Goal: Find specific page/section: Find specific page/section

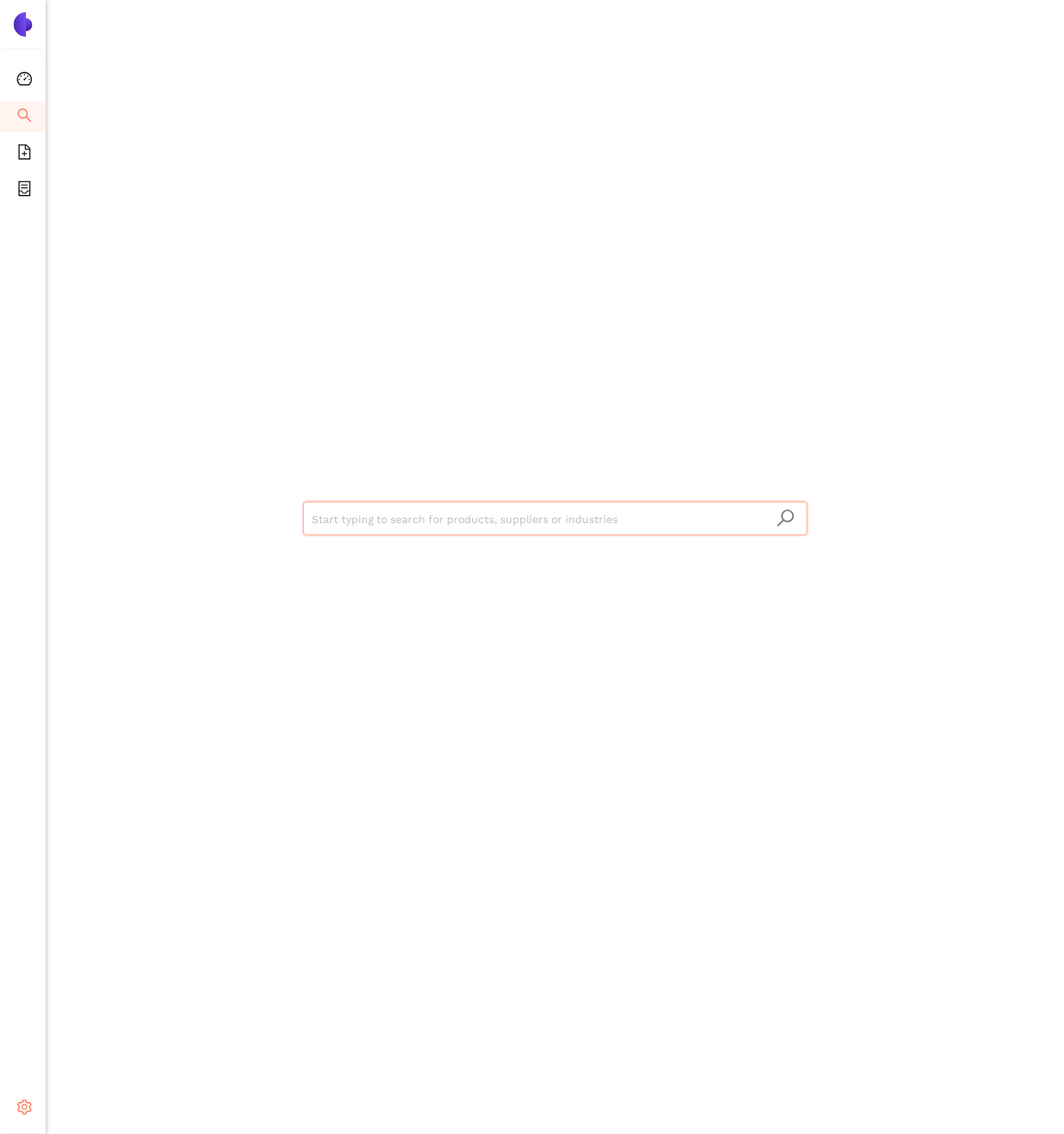
click at [25, 1102] on icon "setting" at bounding box center [24, 1108] width 15 height 15
click at [120, 998] on span "Internal Area" at bounding box center [110, 998] width 68 height 12
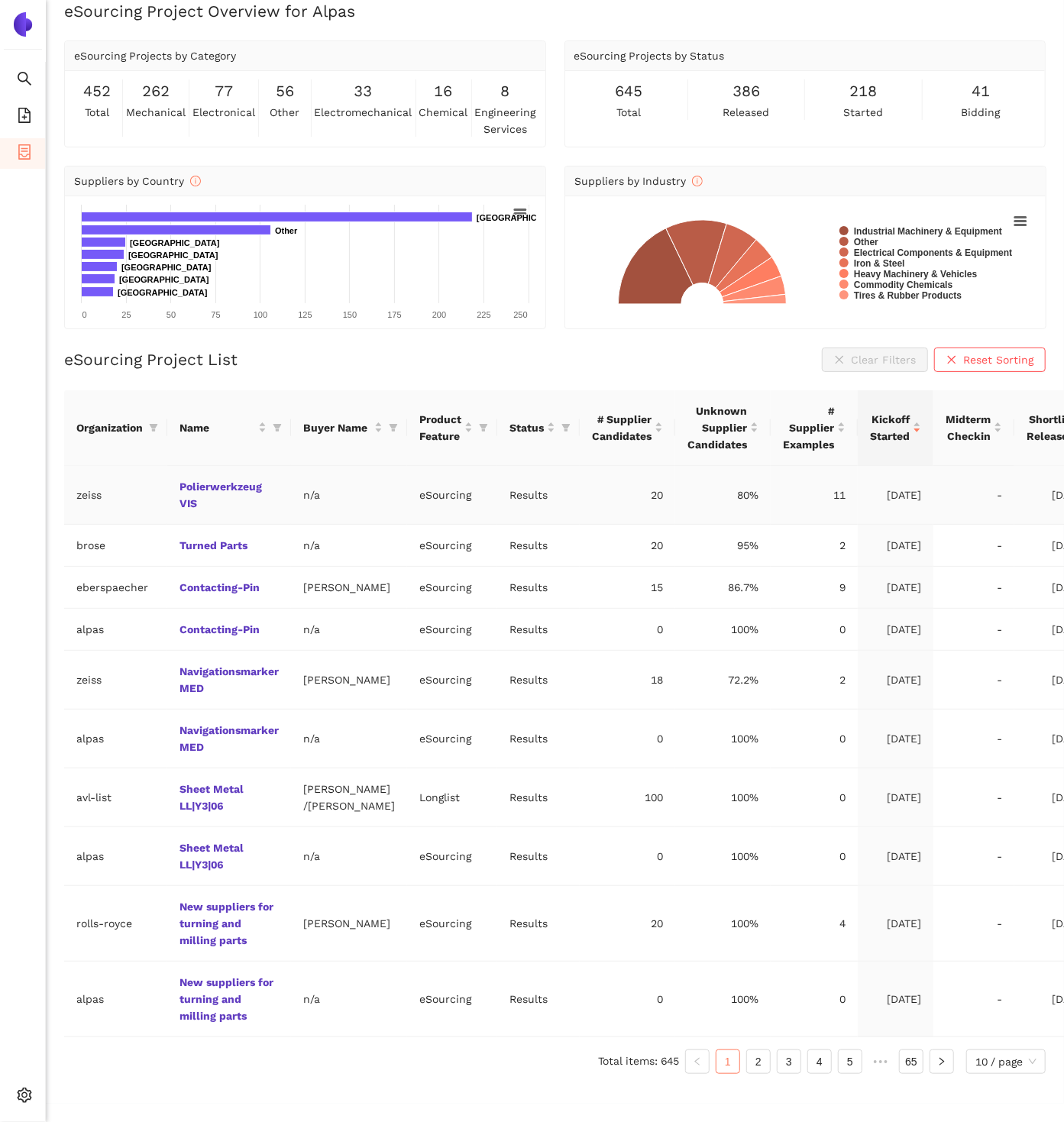
scroll to position [31, 0]
click at [152, 424] on icon "filter" at bounding box center [154, 427] width 8 height 7
click at [120, 449] on input "text" at bounding box center [106, 458] width 134 height 17
type input "sbb"
click at [98, 480] on li "sbb" at bounding box center [85, 492] width 151 height 25
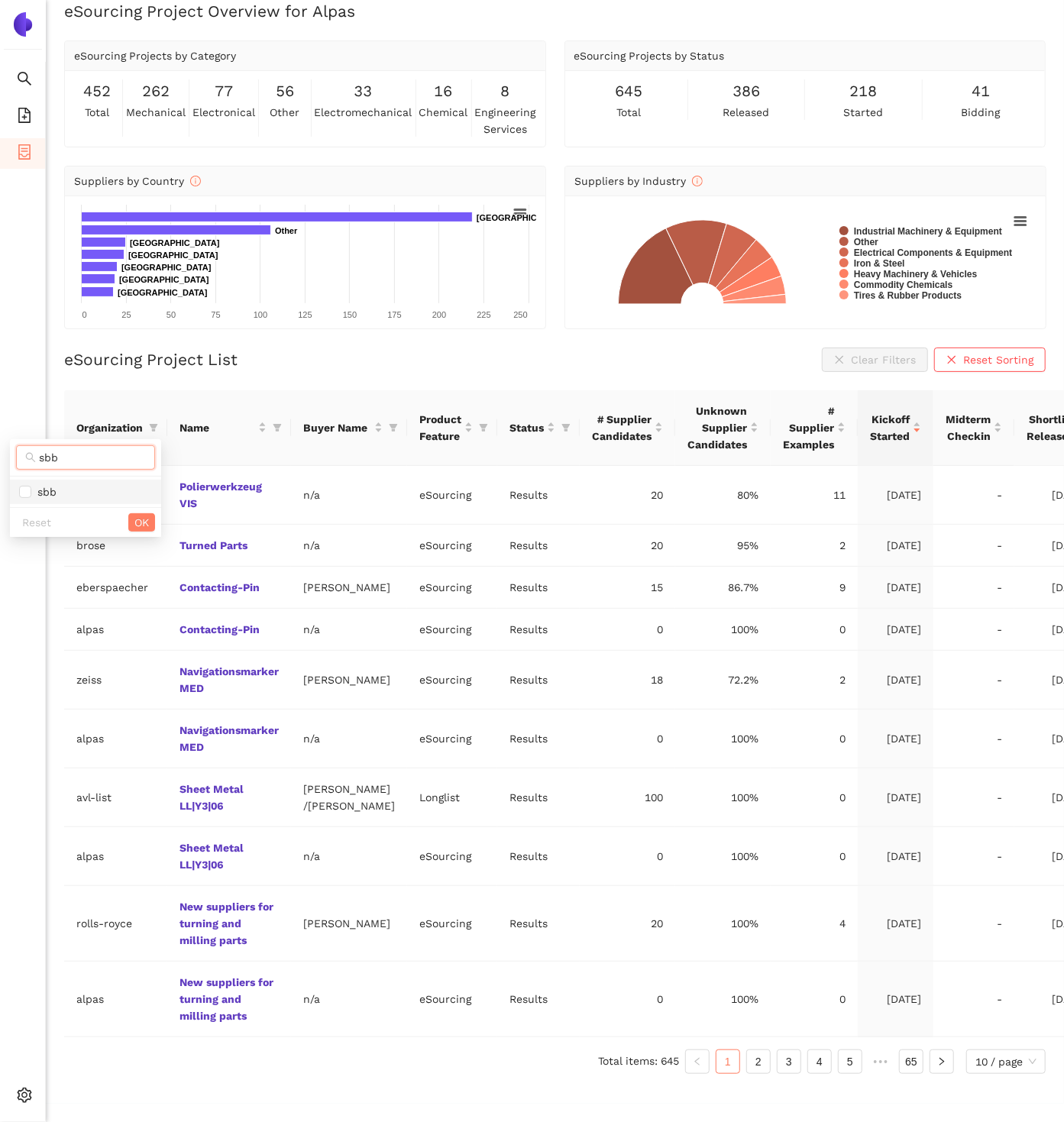
checkbox input "true"
click at [145, 507] on div "Reset OK" at bounding box center [85, 522] width 151 height 30
click at [145, 514] on span "OK" at bounding box center [142, 522] width 15 height 17
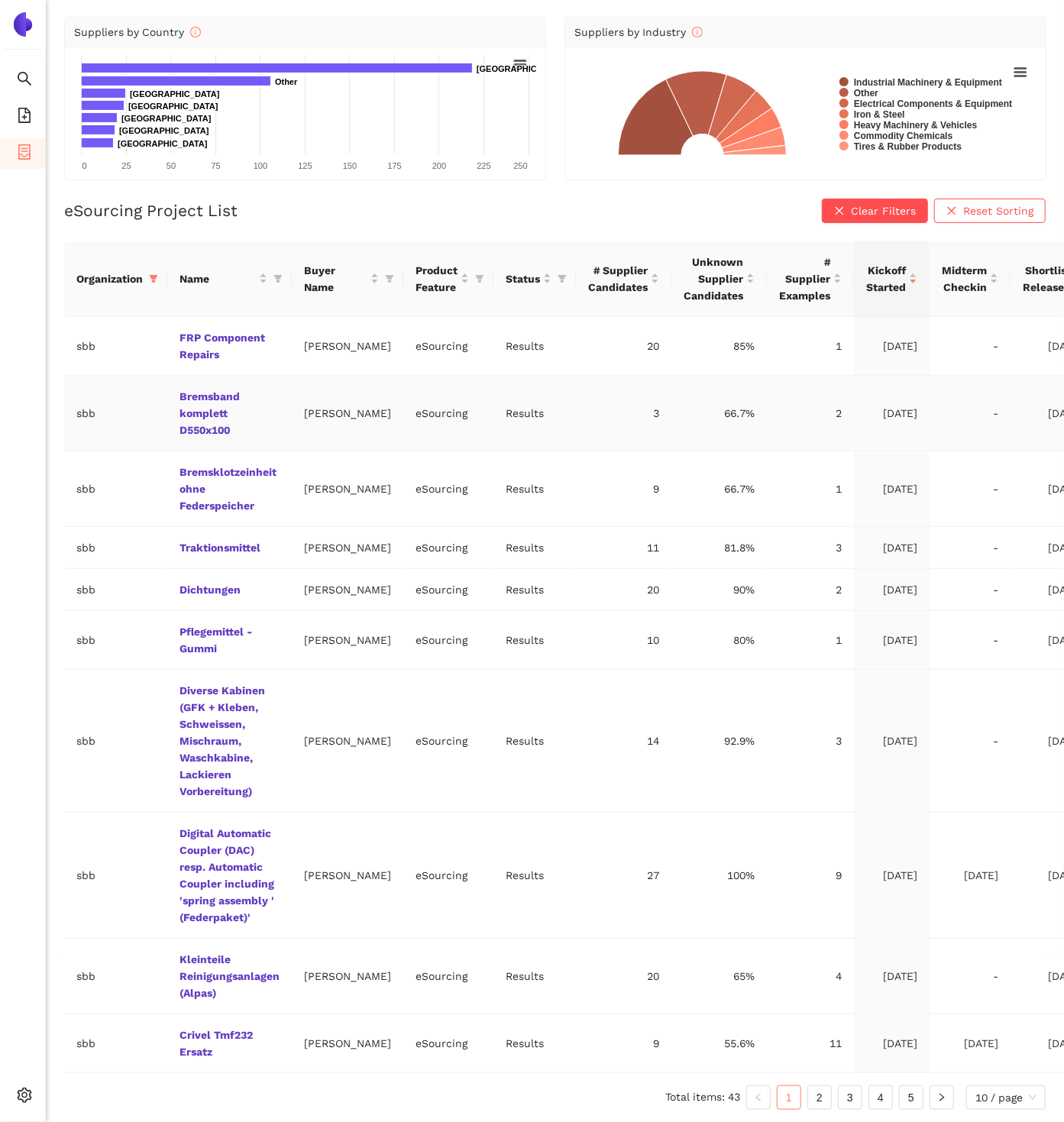
scroll to position [194, 0]
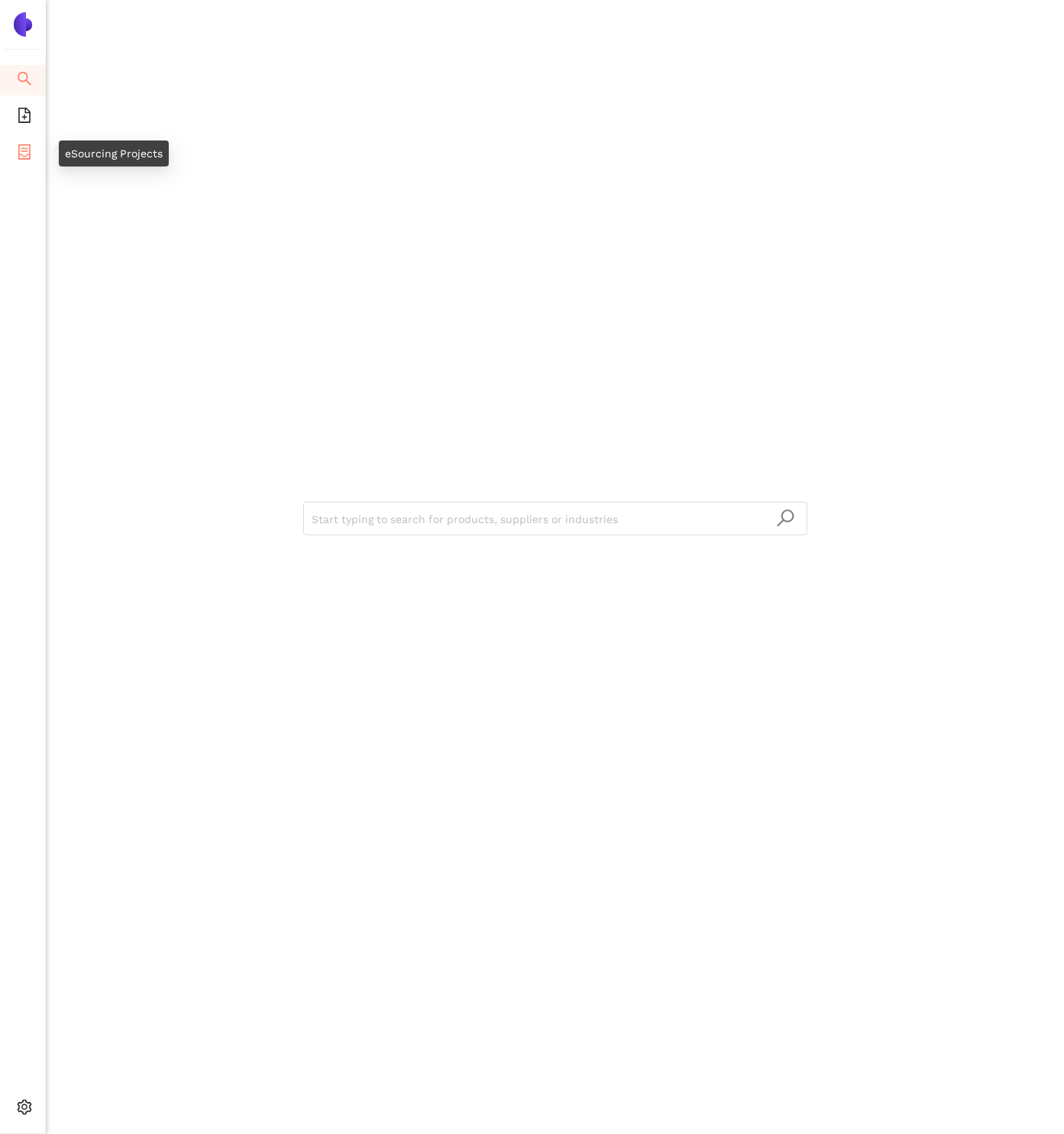
click at [17, 145] on icon "container" at bounding box center [24, 152] width 15 height 15
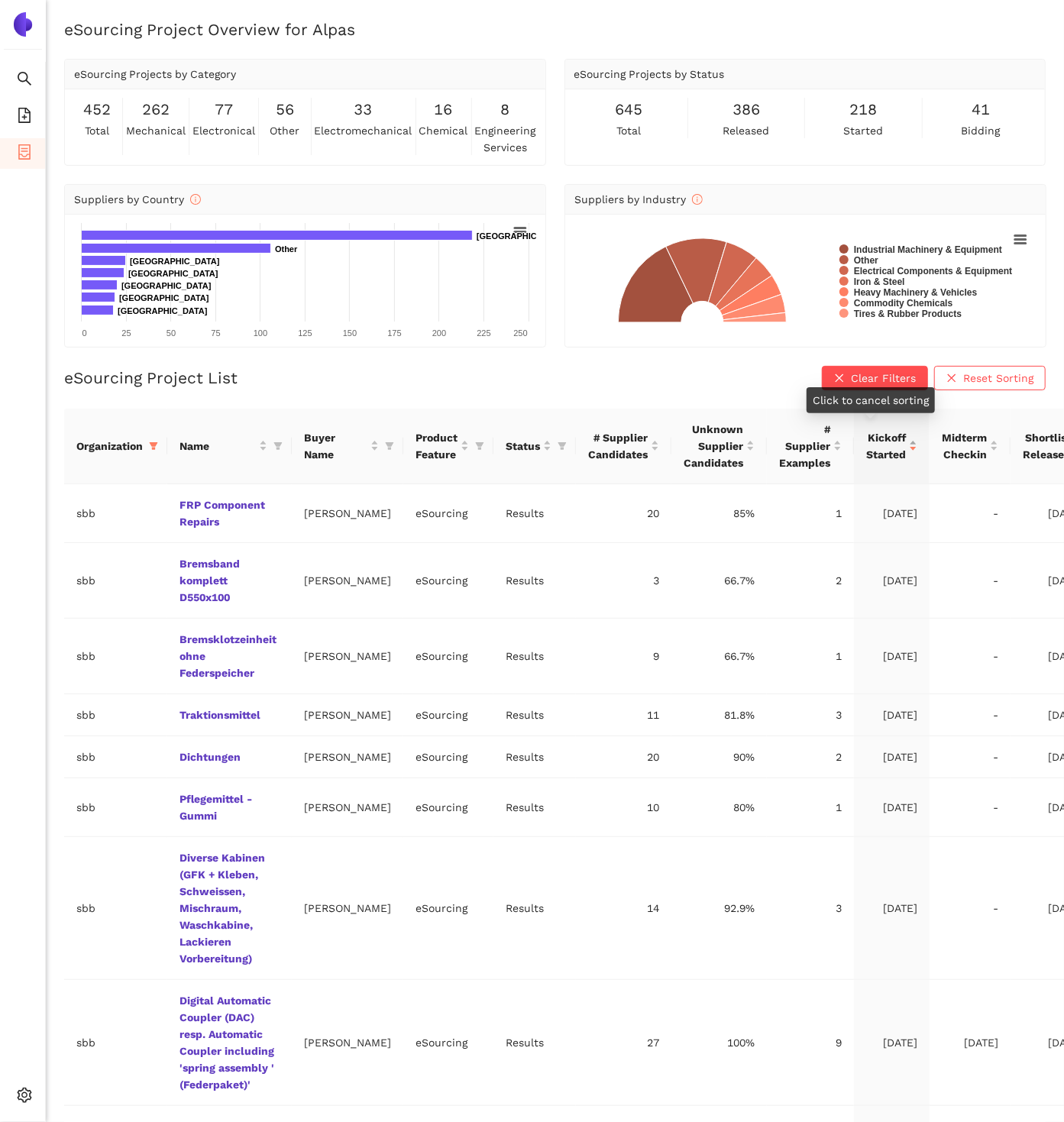
click at [866, 447] on span "Kickoff Started" at bounding box center [886, 446] width 40 height 34
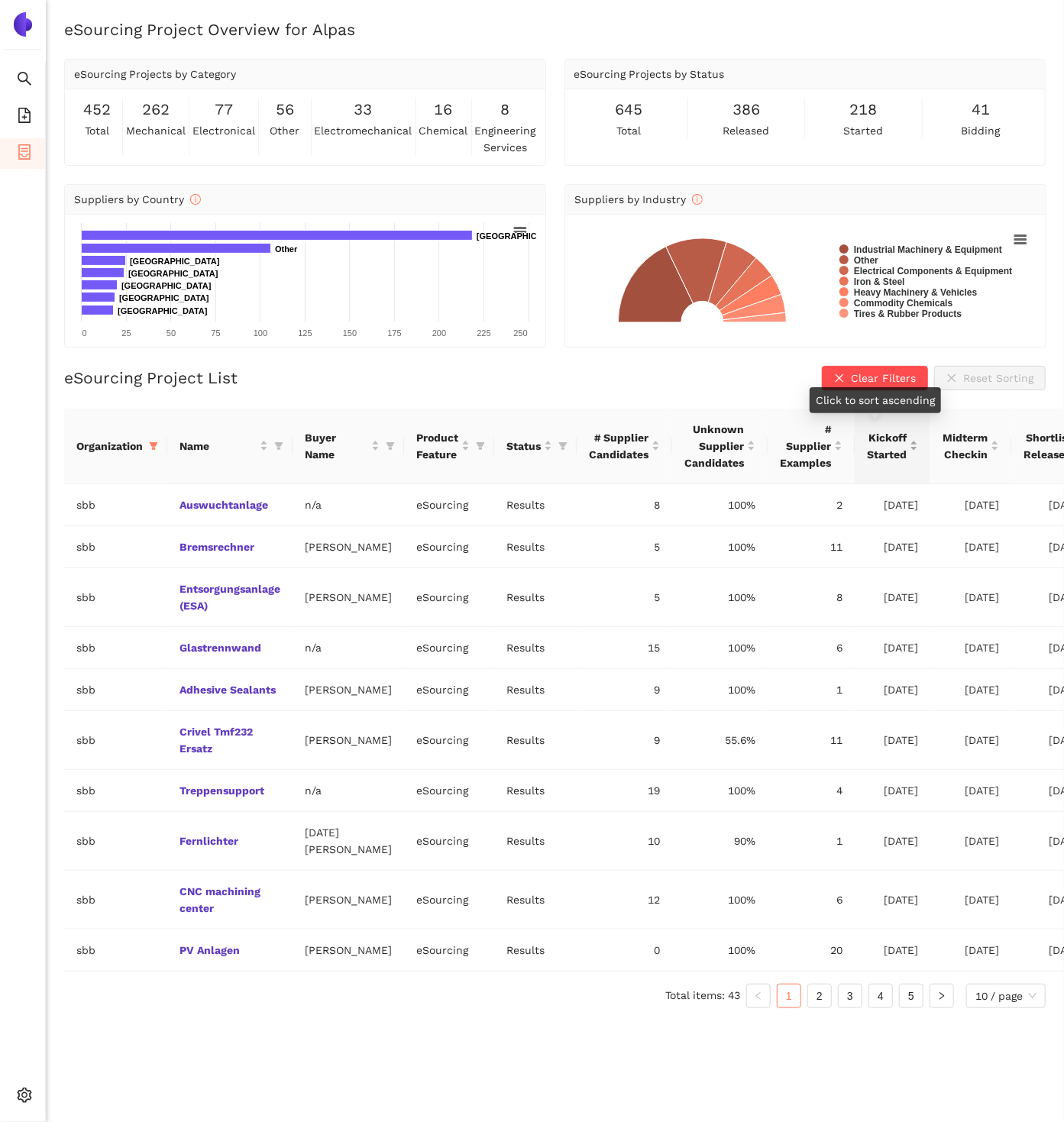
click at [867, 447] on span "Kickoff Started" at bounding box center [887, 446] width 40 height 34
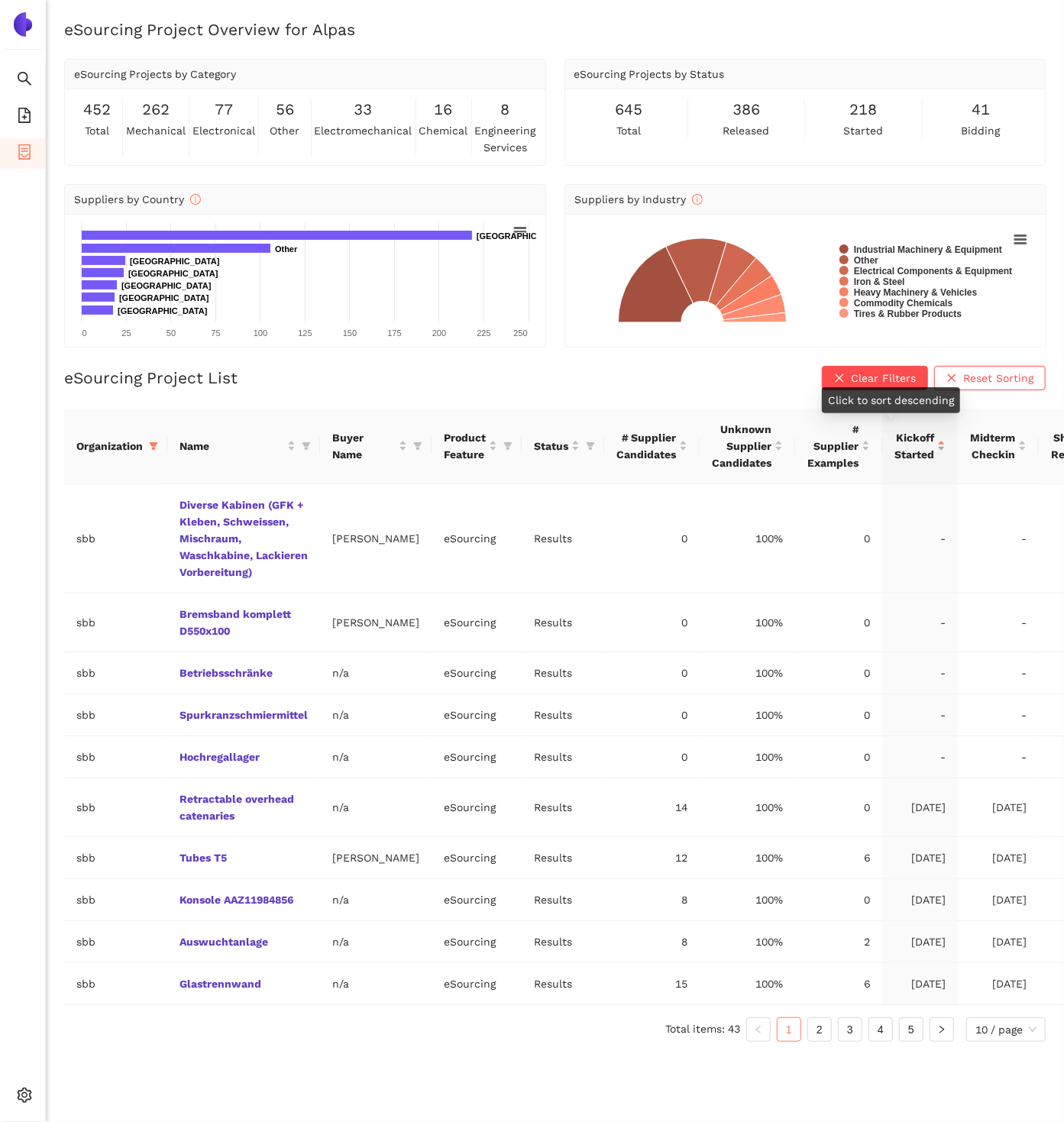
click at [899, 439] on span "Kickoff Started" at bounding box center [914, 446] width 40 height 34
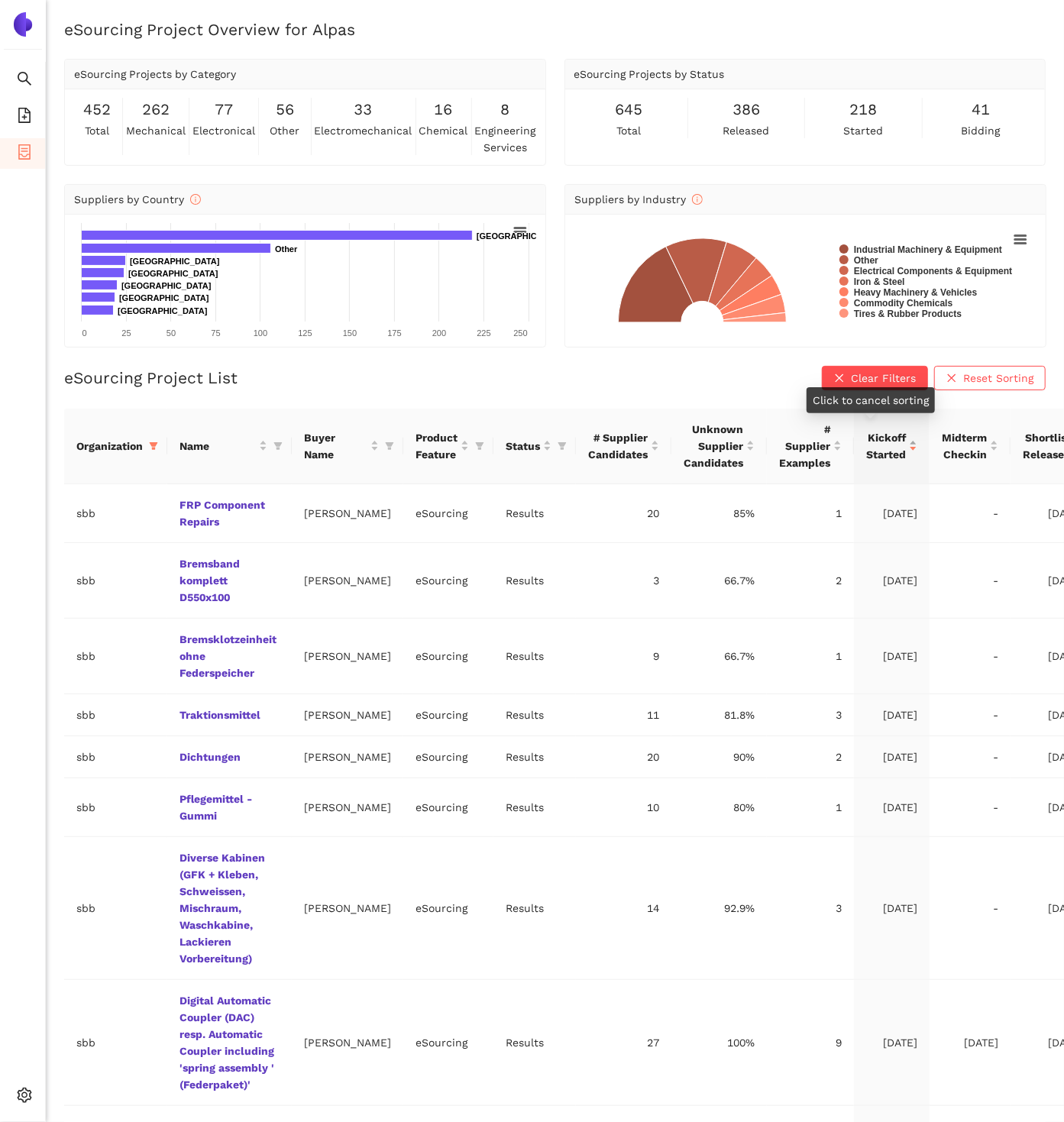
click at [873, 439] on span "Kickoff Started" at bounding box center [886, 446] width 40 height 34
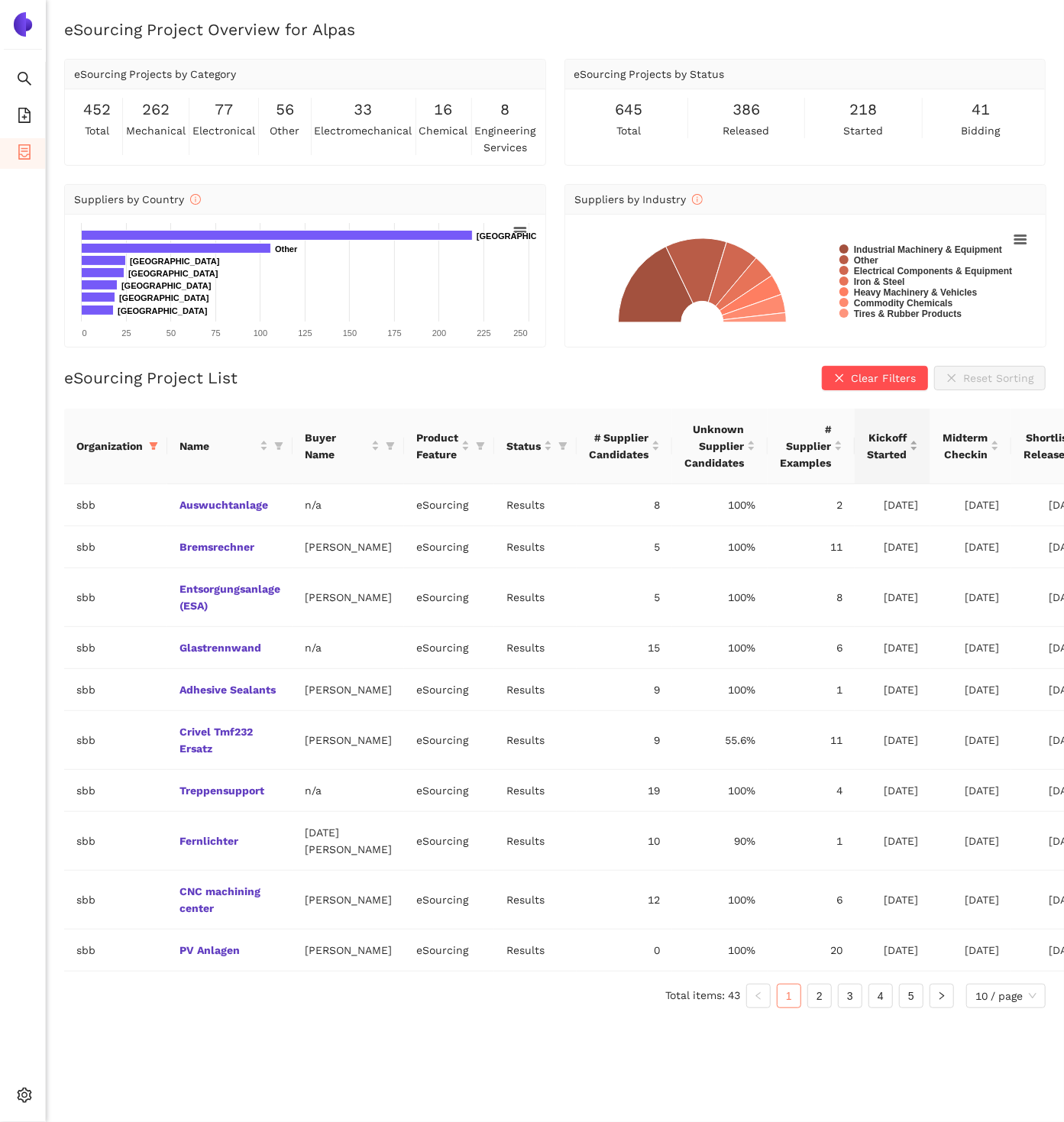
click at [873, 444] on span "Kickoff Started" at bounding box center [887, 446] width 40 height 34
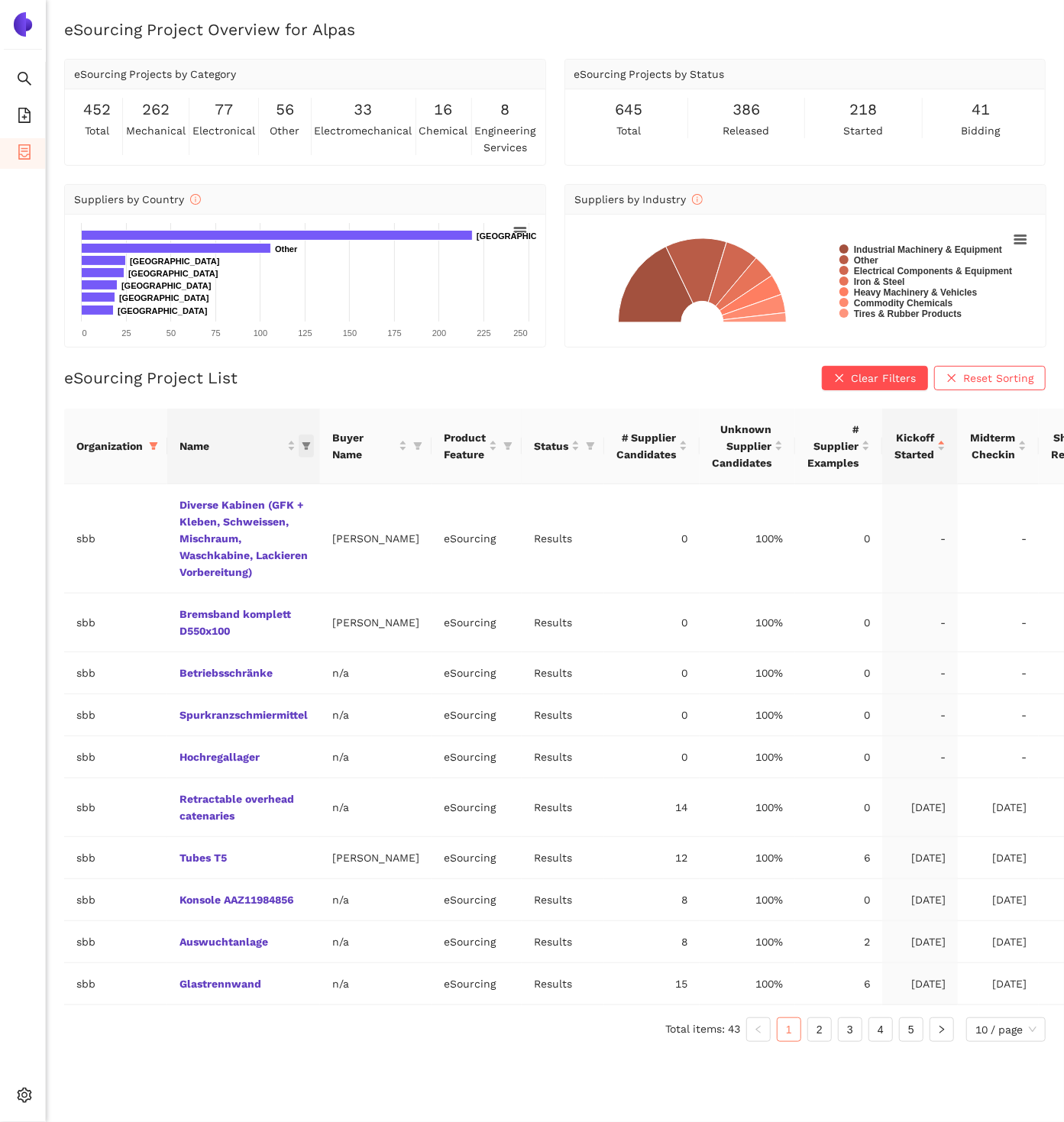
click at [308, 439] on span "this column's title is Name,this column is sortable" at bounding box center [306, 446] width 15 height 23
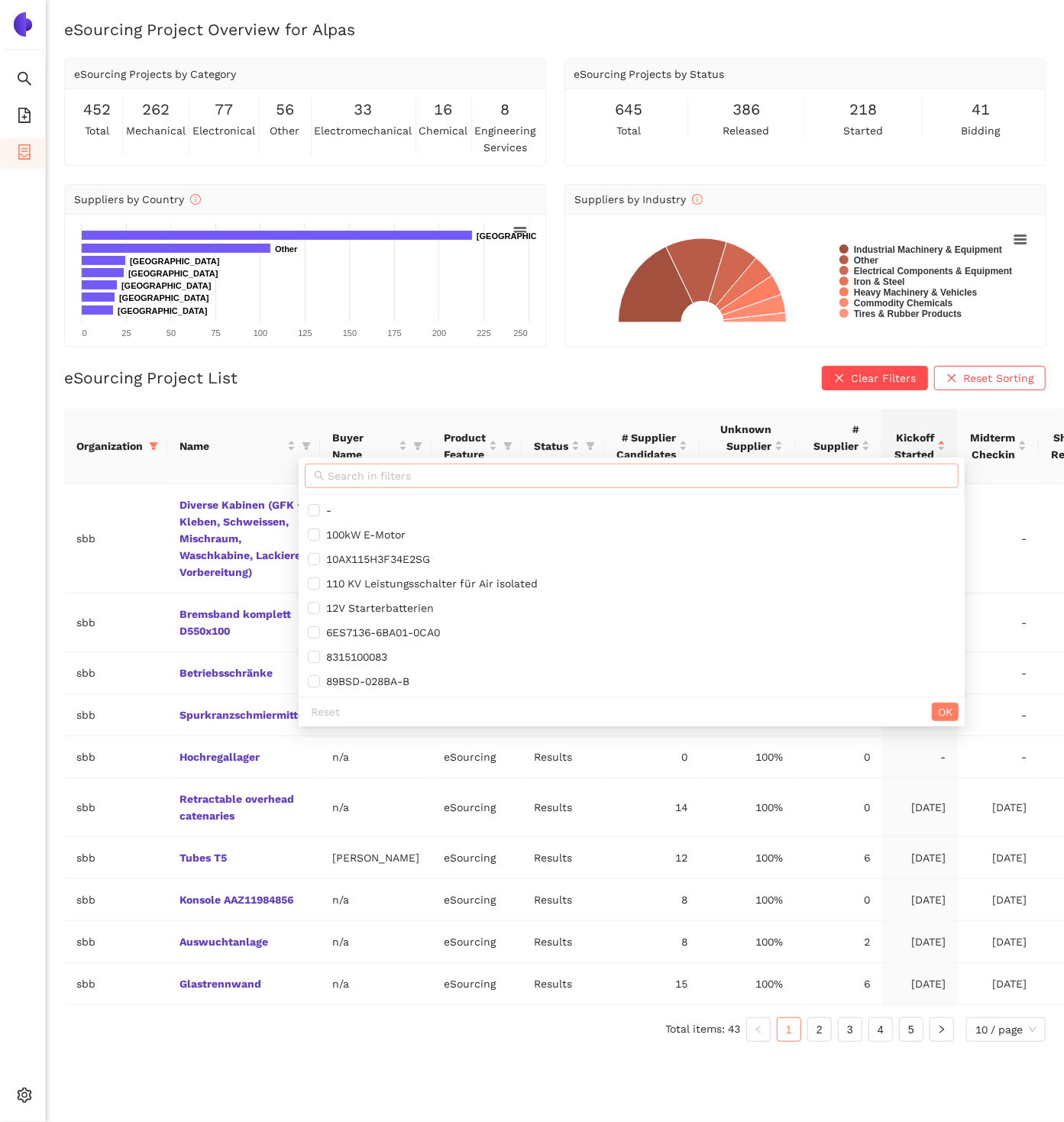
click at [349, 473] on input "text" at bounding box center [639, 476] width 622 height 17
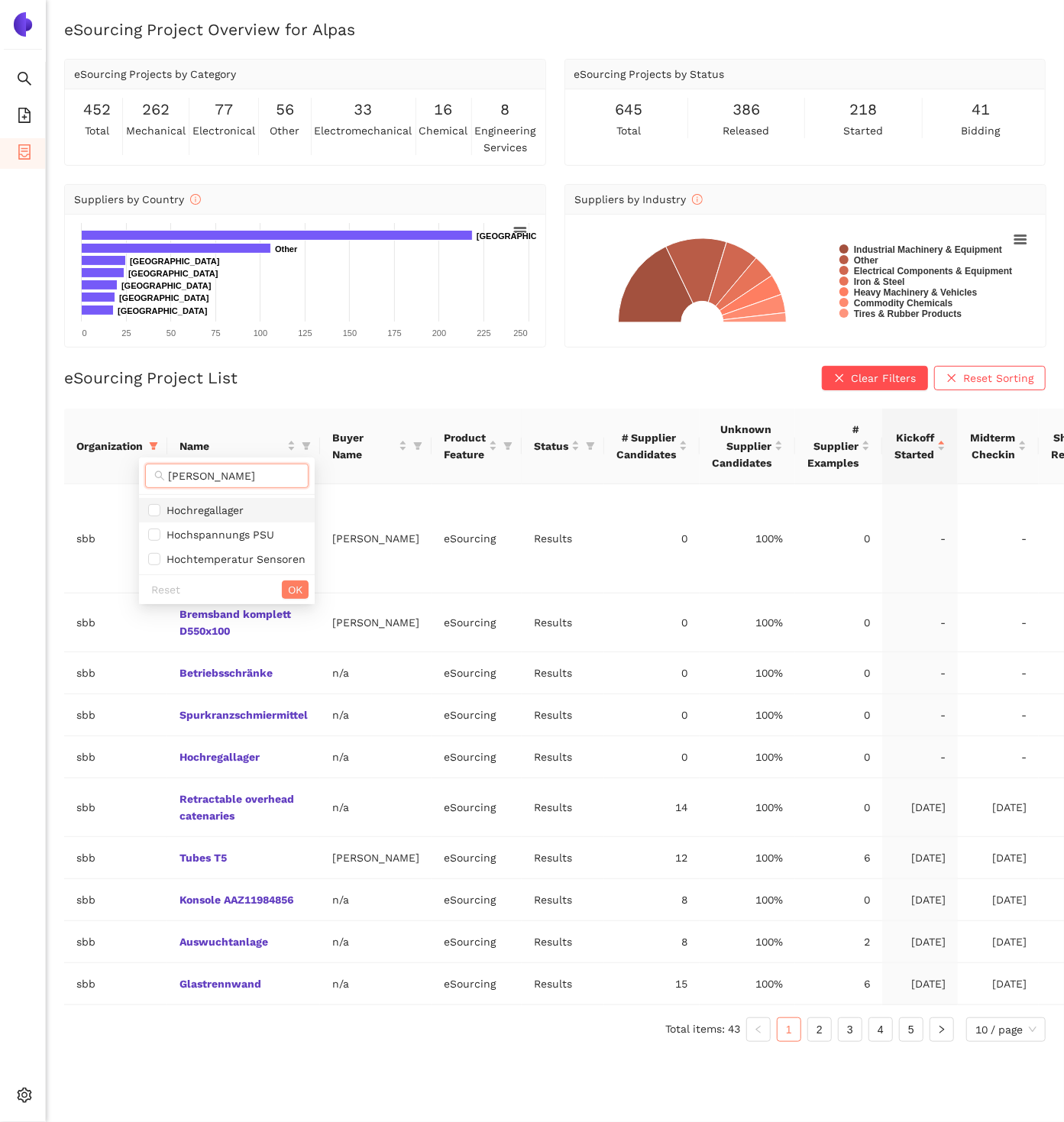
type input "[PERSON_NAME]"
click at [237, 509] on span "Hochregallager" at bounding box center [202, 510] width 84 height 12
checkbox input "true"
click at [296, 589] on span "OK" at bounding box center [295, 590] width 15 height 17
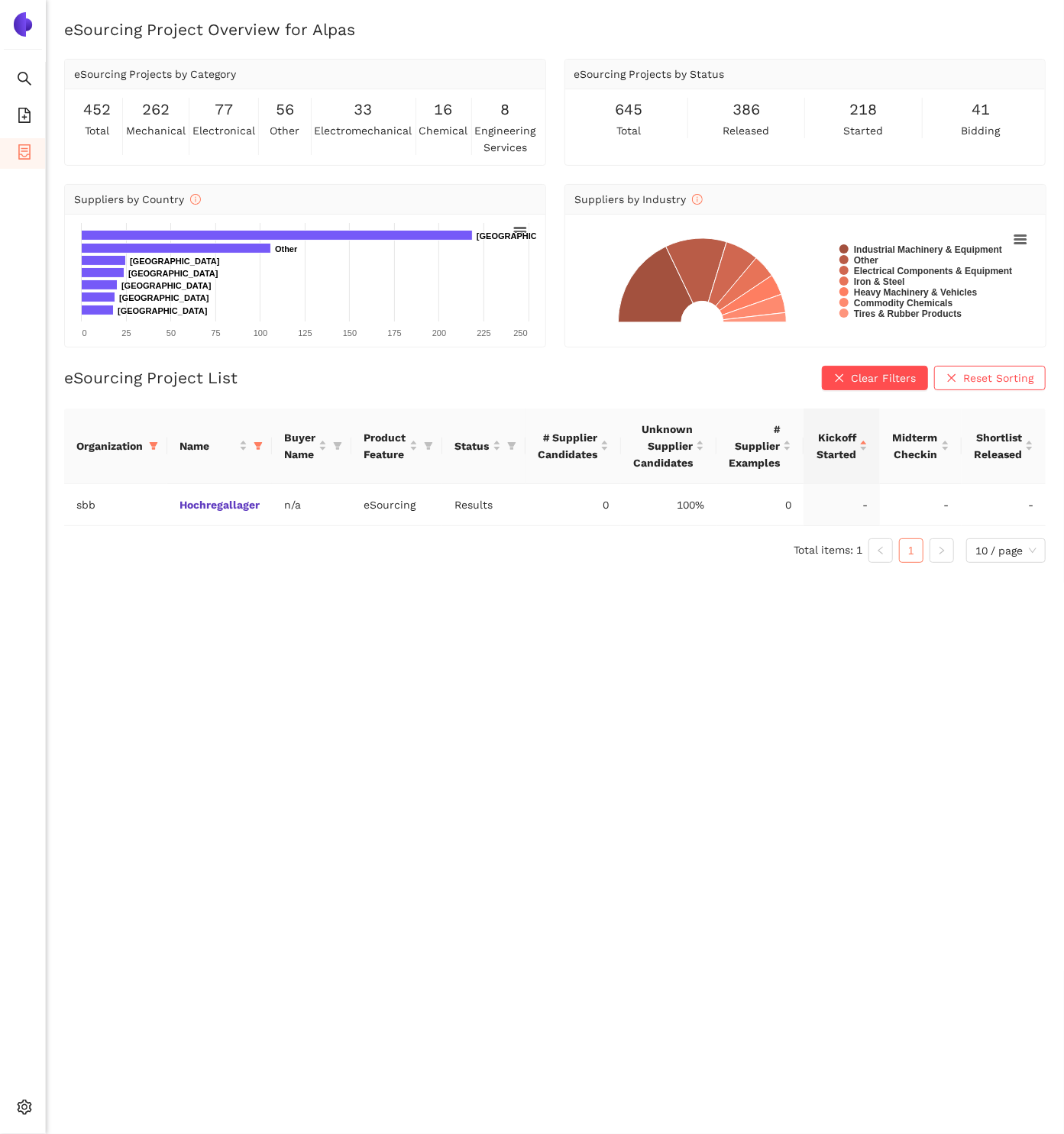
click at [278, 663] on div "eSourcing Project Overview for Alpas eSourcing Projects by Category 452 total 2…" at bounding box center [554, 585] width 1018 height 1134
click at [215, 494] on td "Hochregallager" at bounding box center [219, 505] width 105 height 42
click at [0, 0] on link "Hochregallager" at bounding box center [0, 0] width 0 height 0
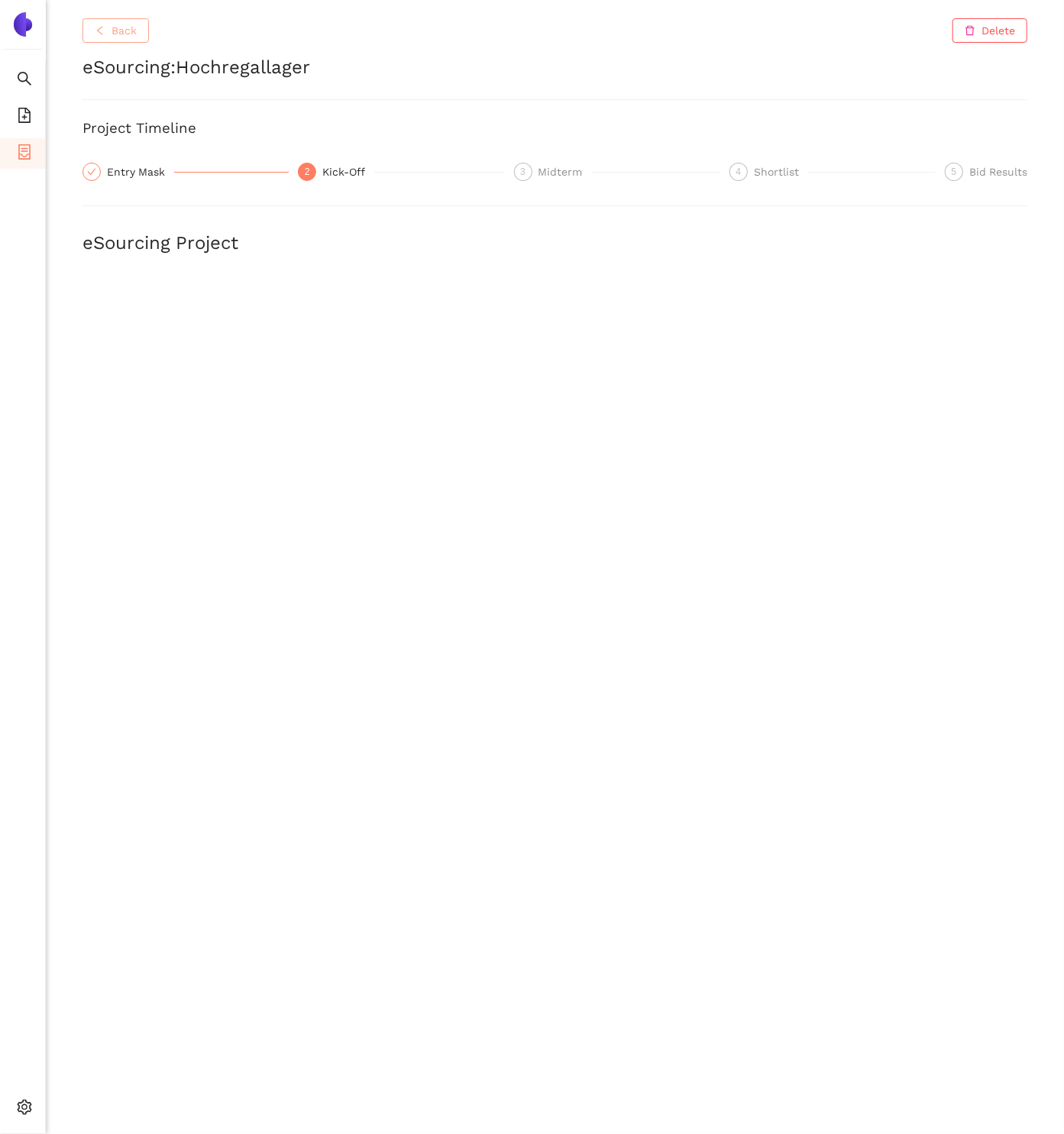
click at [99, 36] on button "Back" at bounding box center [116, 31] width 66 height 25
